Goal: Task Accomplishment & Management: Manage account settings

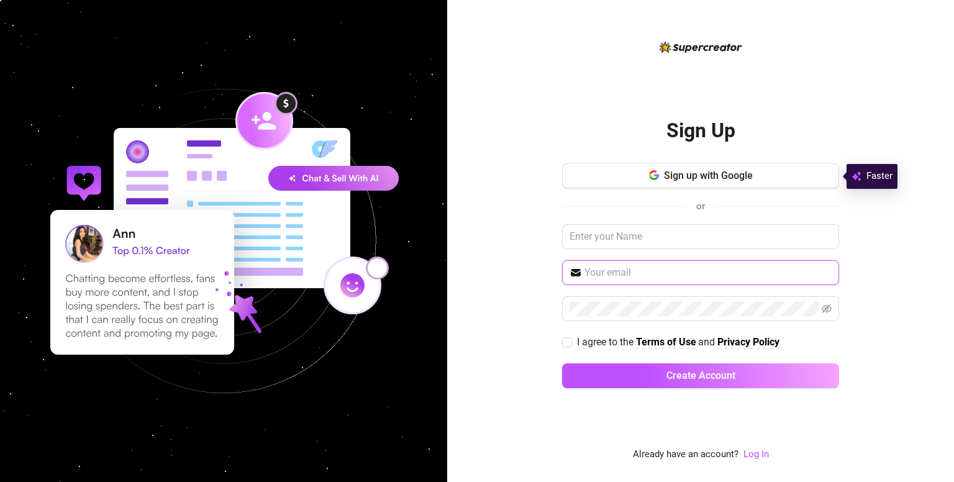
click at [639, 274] on input "text" at bounding box center [708, 272] width 247 height 15
click at [523, 290] on div "Sign Up Sign up with Google or I agree to the Terms of Use and Privacy Policy C…" at bounding box center [700, 241] width 507 height 482
click at [676, 186] on button "Sign up with Google" at bounding box center [700, 175] width 277 height 25
click at [687, 178] on span "Sign up with Google" at bounding box center [708, 176] width 89 height 12
click at [624, 267] on input "text" at bounding box center [708, 272] width 247 height 15
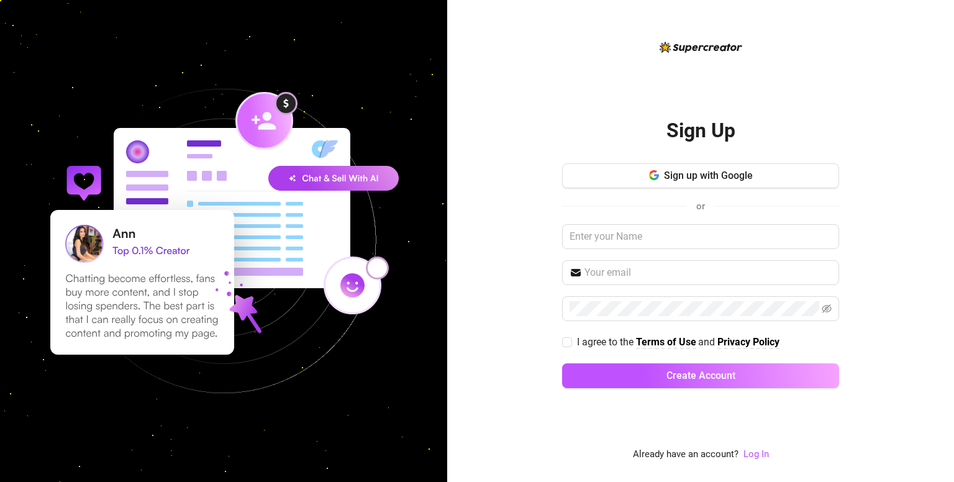
click at [547, 376] on div "Sign Up Sign up with Google or I agree to the Terms of Use and Privacy Policy C…" at bounding box center [700, 241] width 507 height 482
click at [752, 449] on link "Log In" at bounding box center [756, 454] width 25 height 11
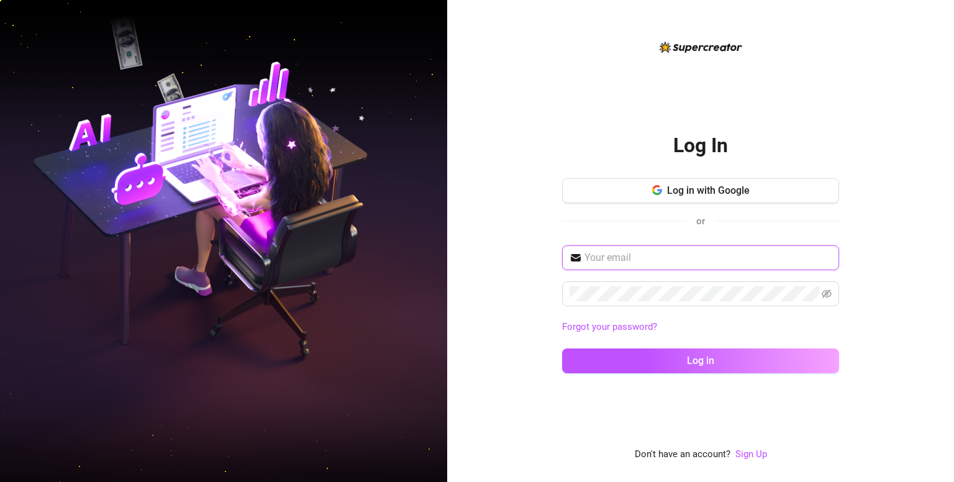
click at [676, 255] on input "text" at bounding box center [708, 257] width 247 height 15
paste input "[EMAIL_ADDRESS][DOMAIN_NAME]"
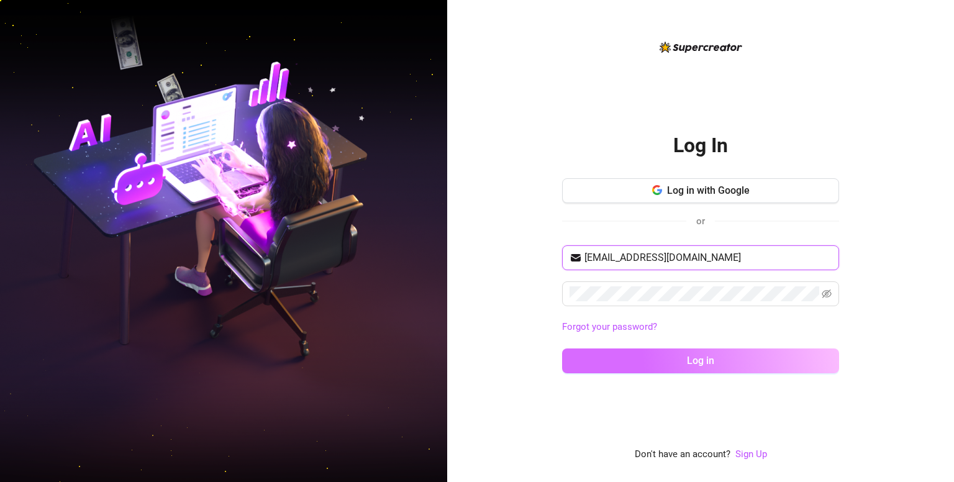
type input "[EMAIL_ADDRESS][DOMAIN_NAME]"
click at [695, 361] on span "Log in" at bounding box center [700, 361] width 27 height 12
